Goal: Information Seeking & Learning: Learn about a topic

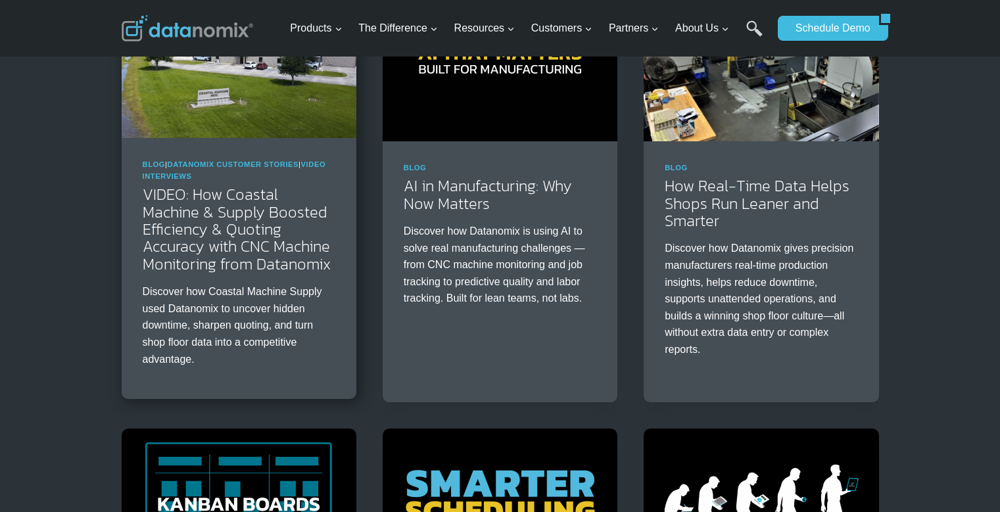
scroll to position [1644, 0]
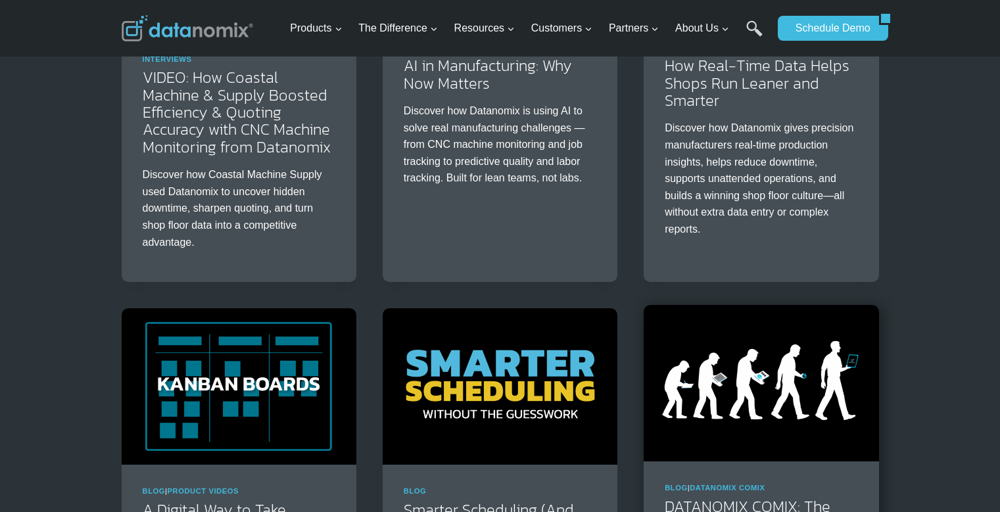
click at [695, 374] on img at bounding box center [761, 383] width 235 height 157
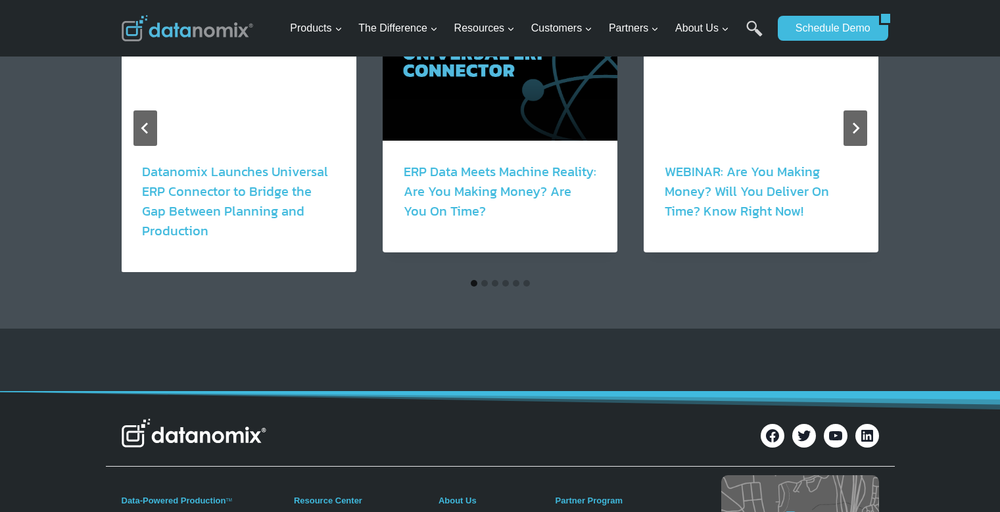
scroll to position [2302, 0]
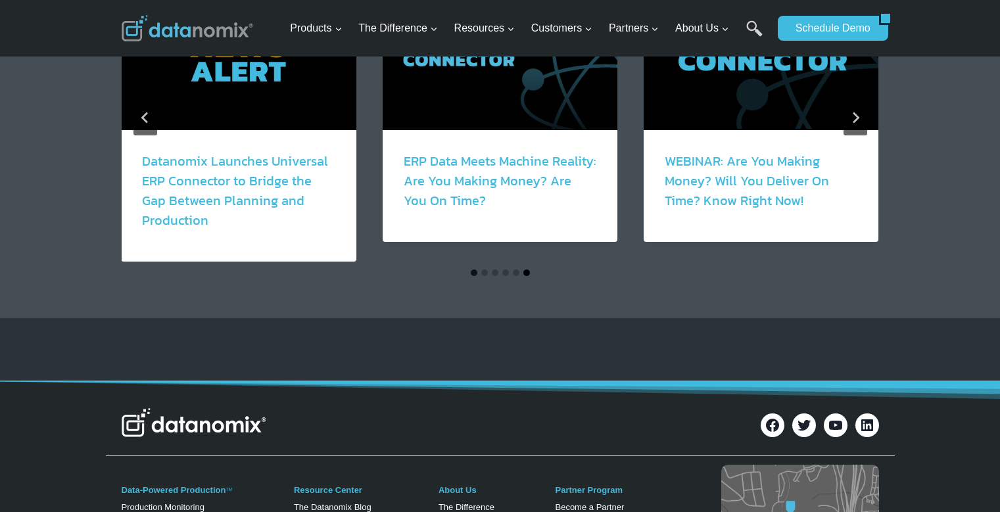
click at [525, 273] on button "Go to slide 6" at bounding box center [526, 273] width 7 height 7
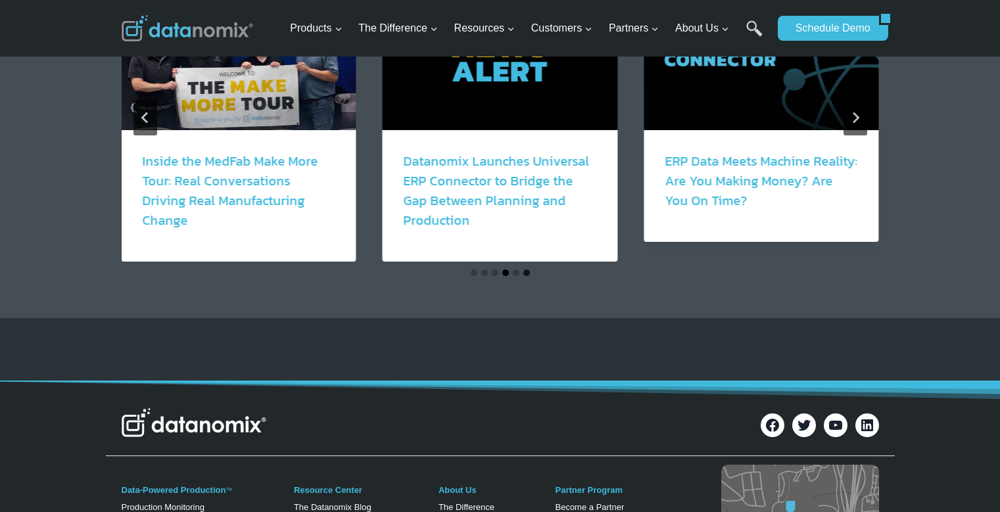
click at [503, 270] on button "Go to slide 4" at bounding box center [505, 273] width 7 height 7
